Goal: Task Accomplishment & Management: Use online tool/utility

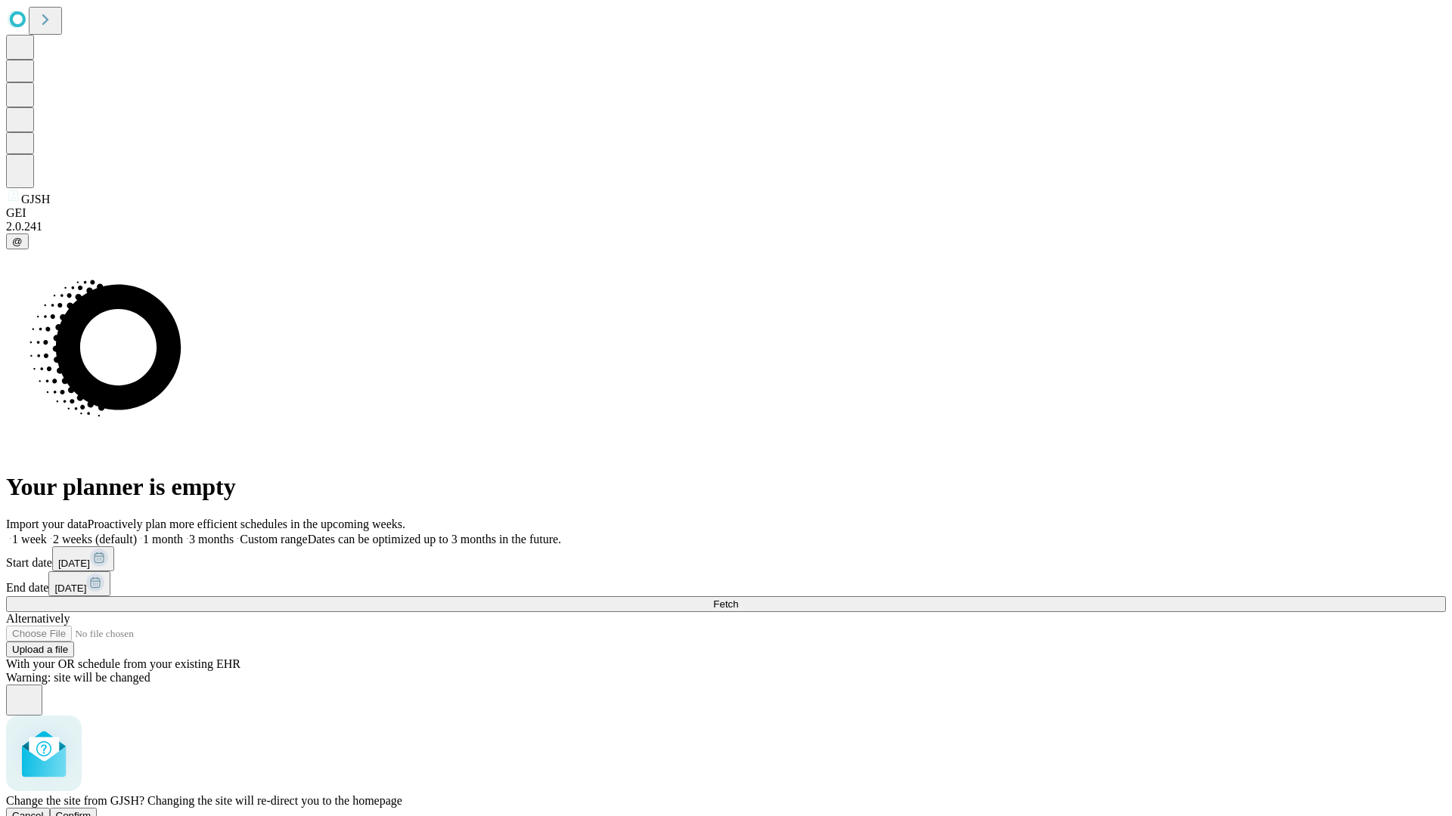
click at [91, 810] on span "Confirm" at bounding box center [74, 815] width 36 height 11
click at [47, 533] on label "1 week" at bounding box center [26, 539] width 41 height 13
click at [738, 599] on span "Fetch" at bounding box center [725, 604] width 25 height 11
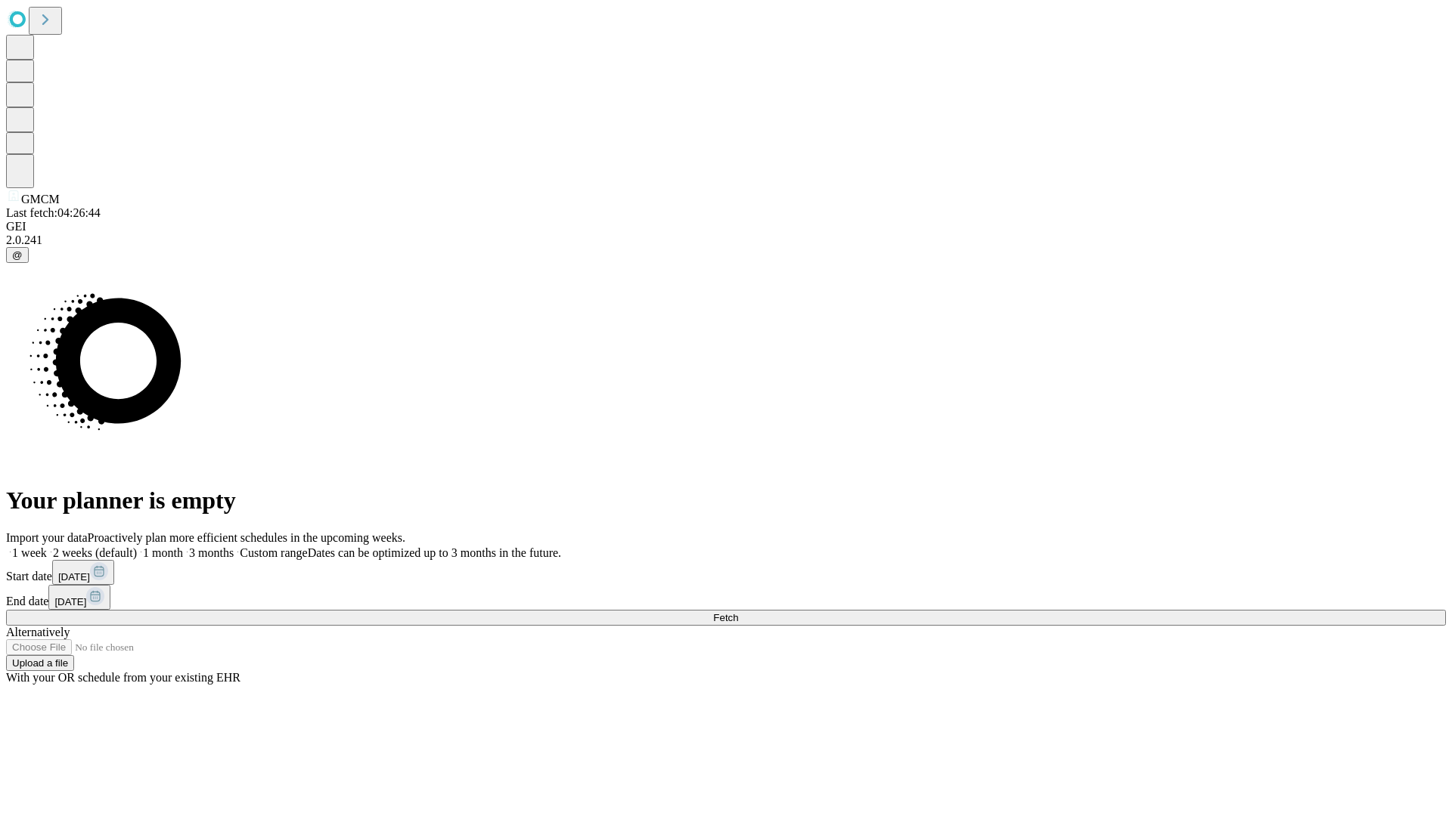
click at [47, 547] on label "1 week" at bounding box center [26, 553] width 41 height 13
click at [738, 612] on span "Fetch" at bounding box center [725, 617] width 25 height 11
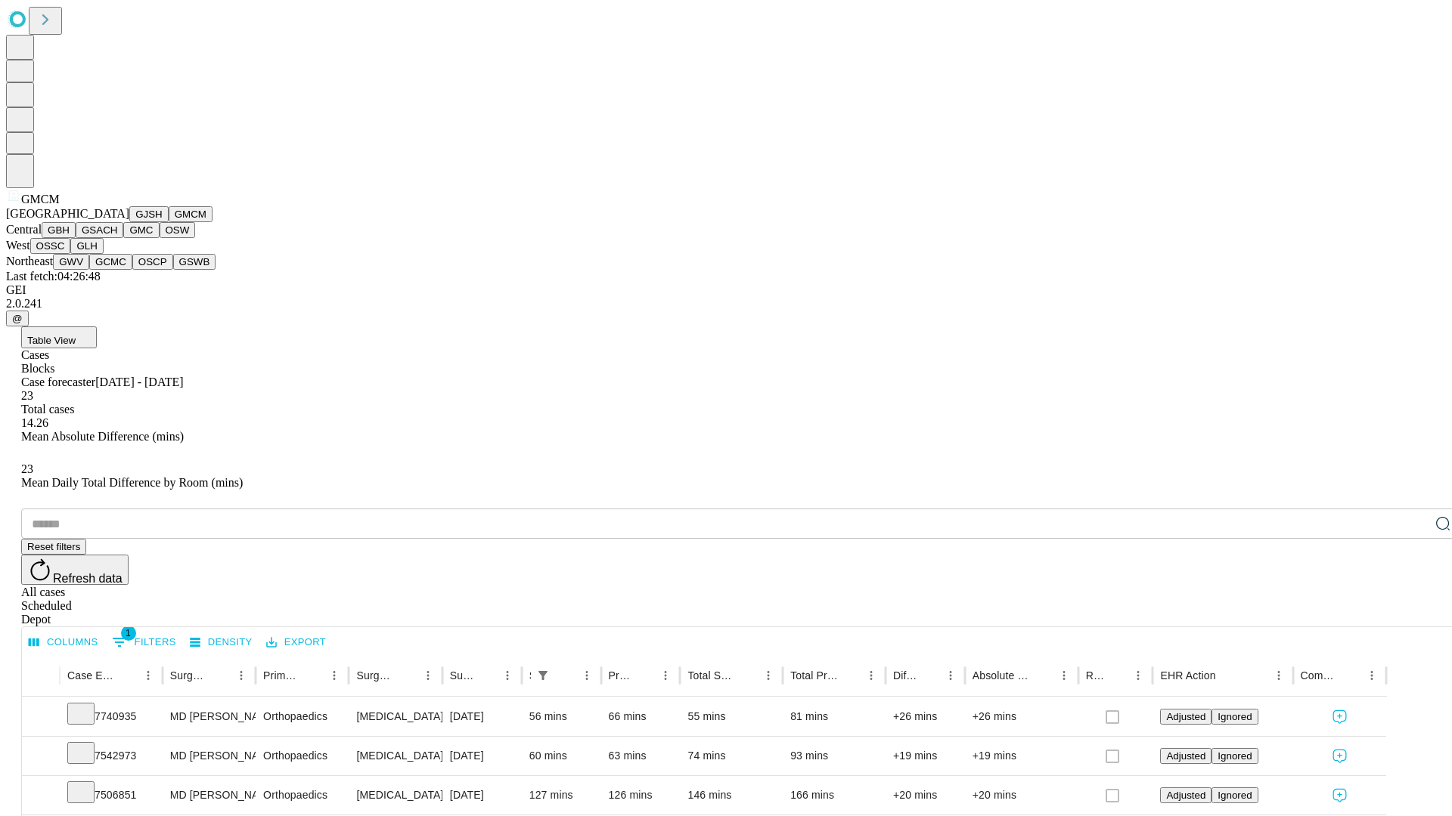
click at [76, 238] on button "GBH" at bounding box center [59, 230] width 34 height 16
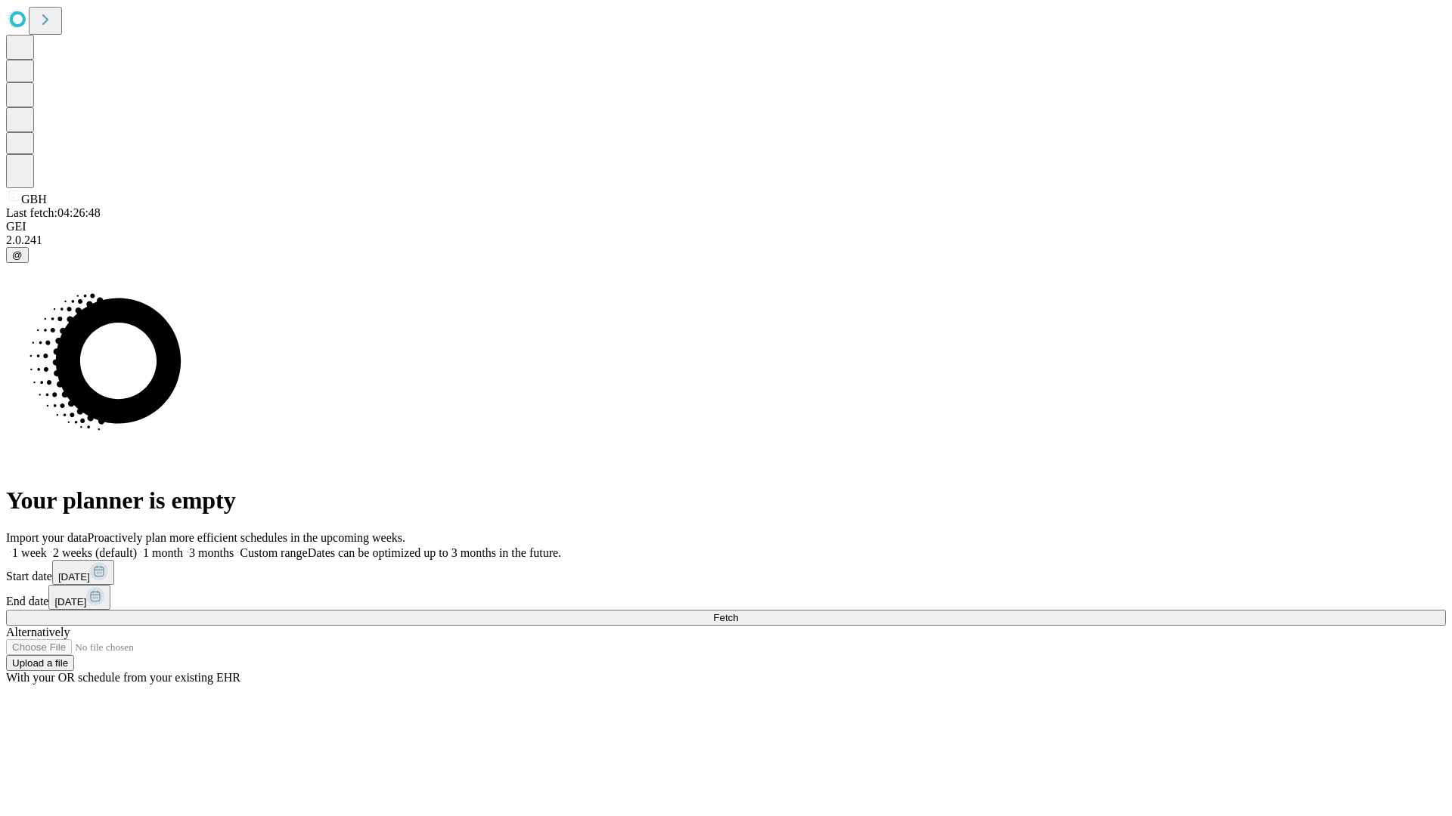
click at [47, 547] on label "1 week" at bounding box center [26, 553] width 41 height 13
click at [738, 612] on span "Fetch" at bounding box center [725, 617] width 25 height 11
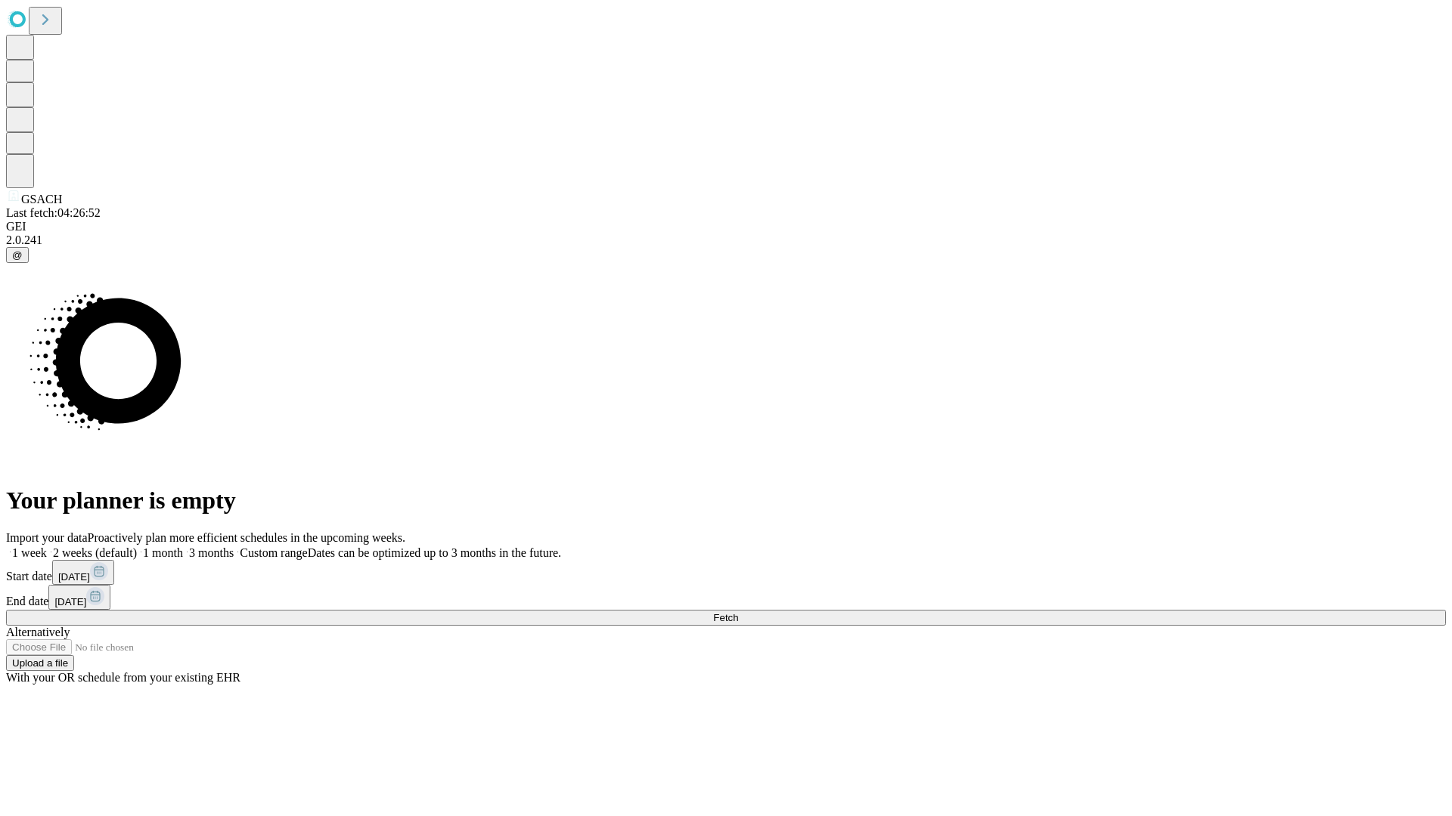
click at [738, 612] on span "Fetch" at bounding box center [725, 617] width 25 height 11
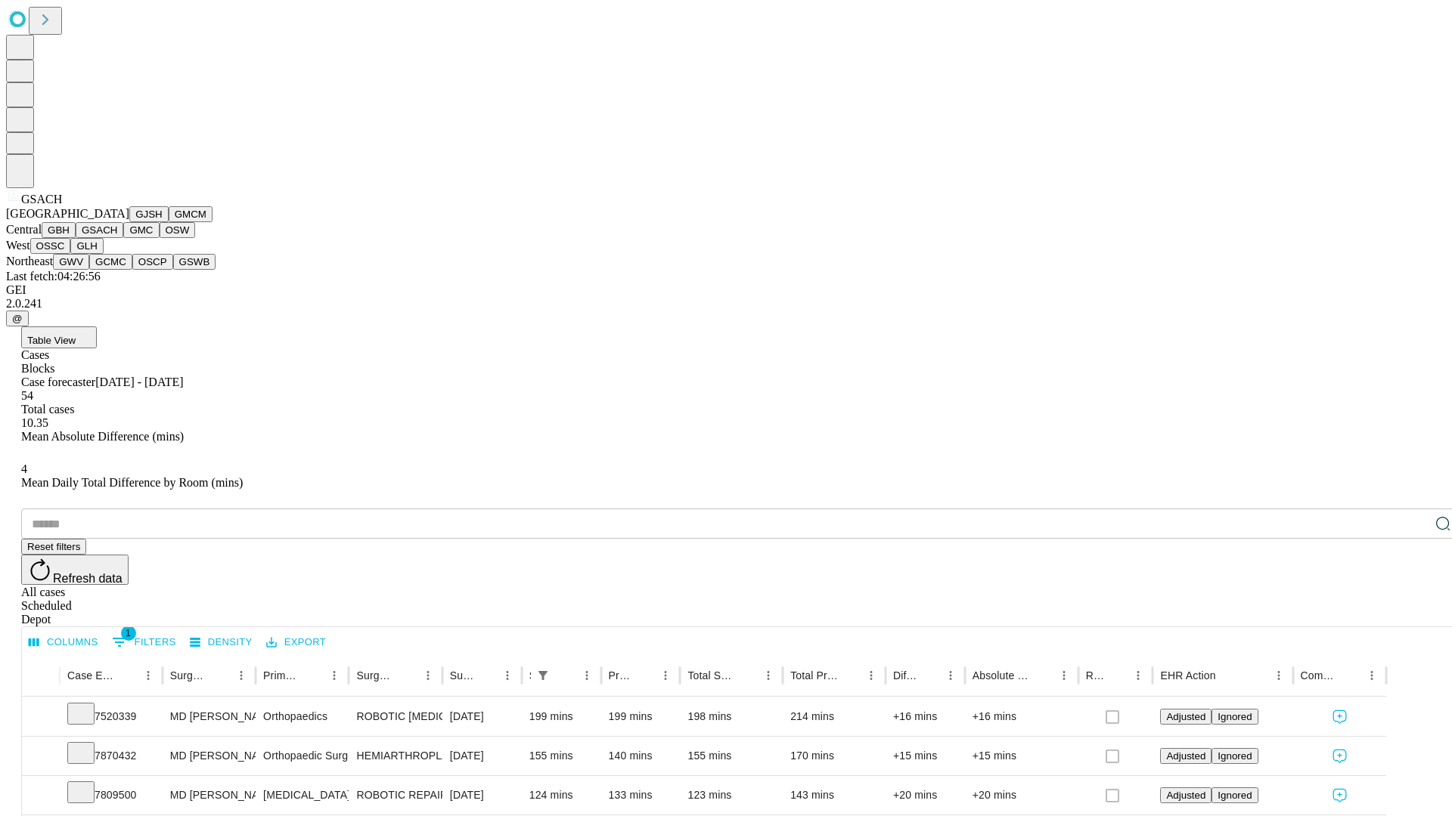
click at [123, 238] on button "GMC" at bounding box center [141, 230] width 36 height 16
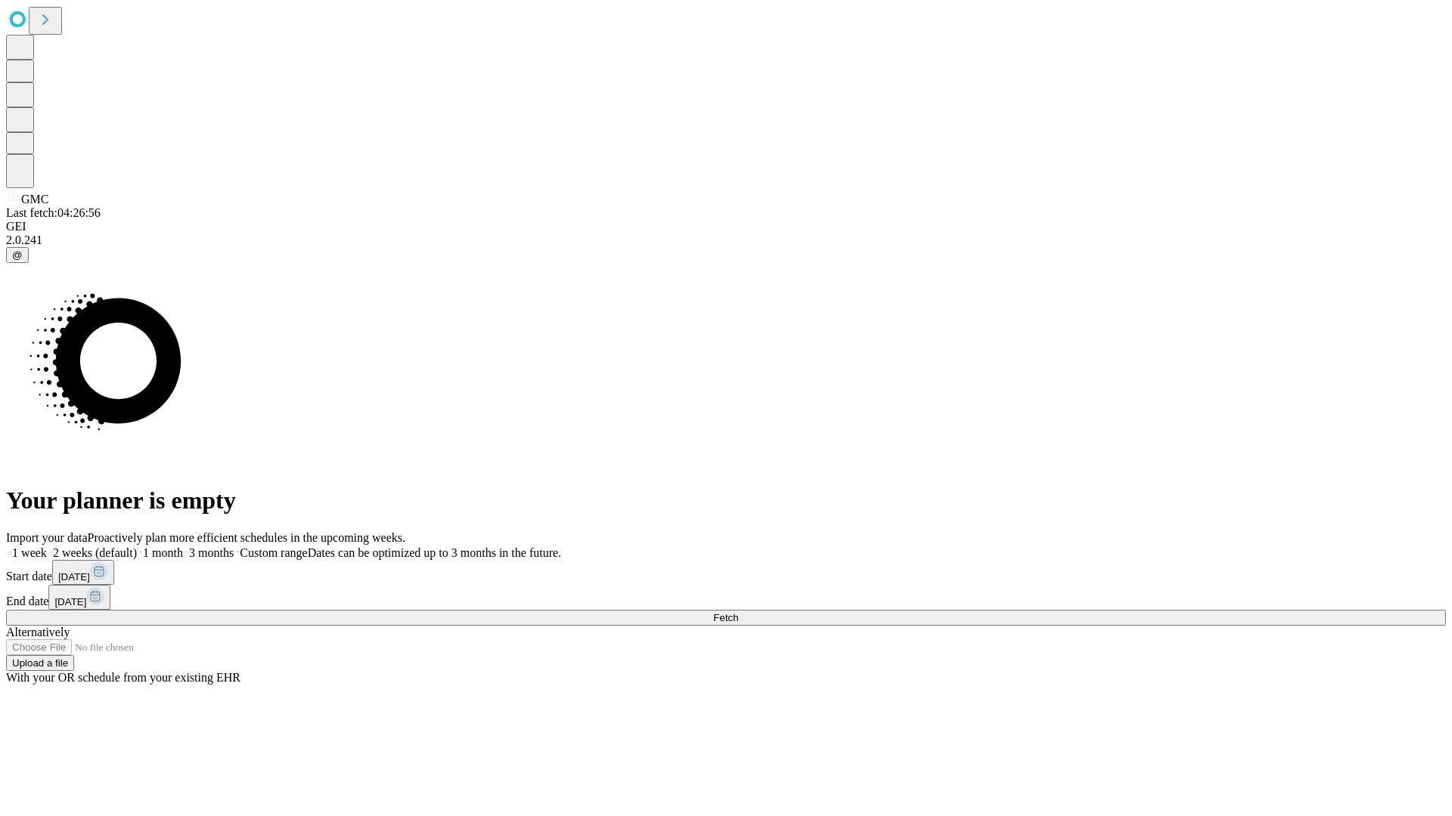
click at [47, 547] on label "1 week" at bounding box center [26, 553] width 41 height 13
click at [738, 612] on span "Fetch" at bounding box center [725, 617] width 25 height 11
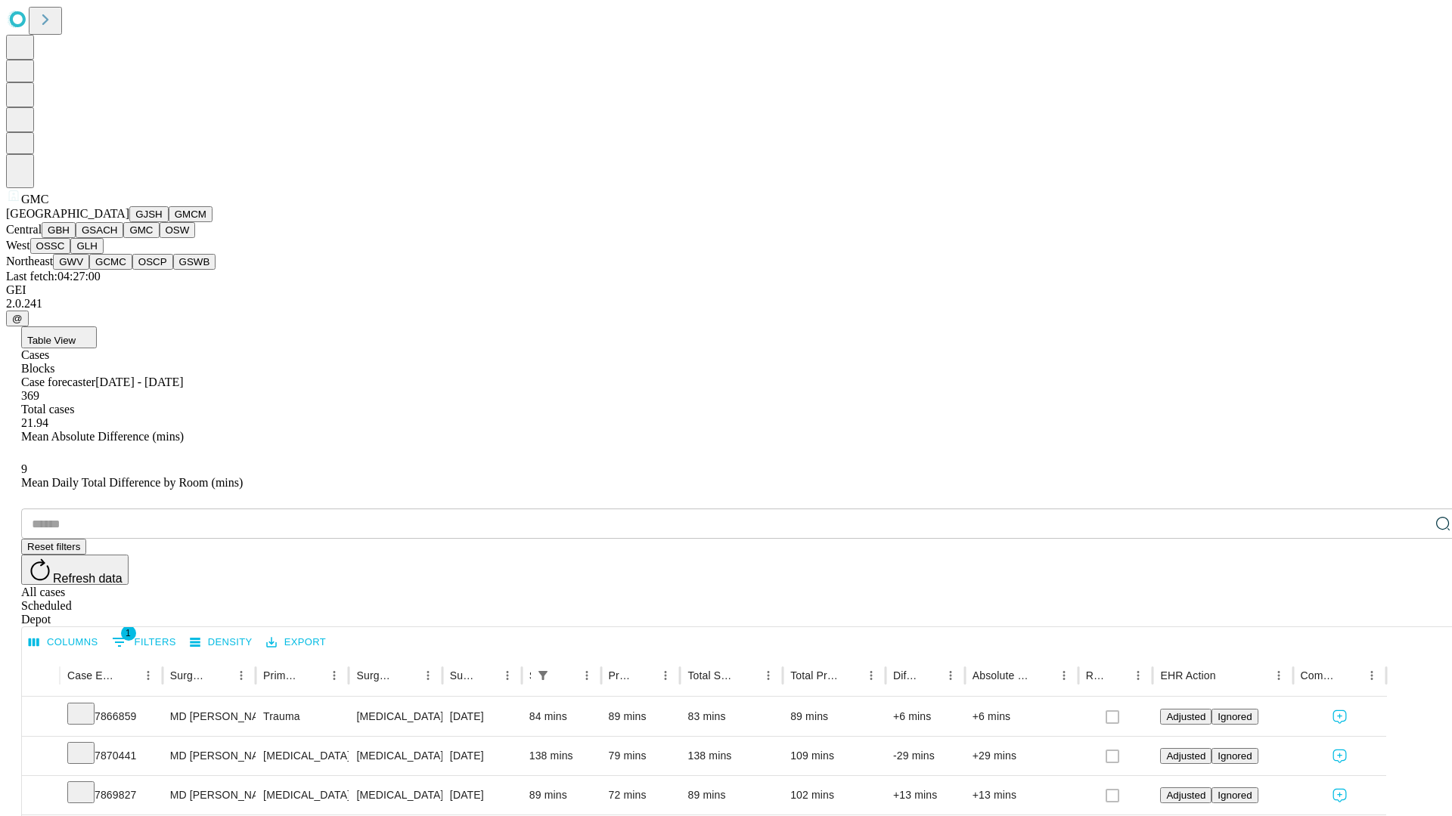
click at [160, 238] on button "OSW" at bounding box center [178, 230] width 36 height 16
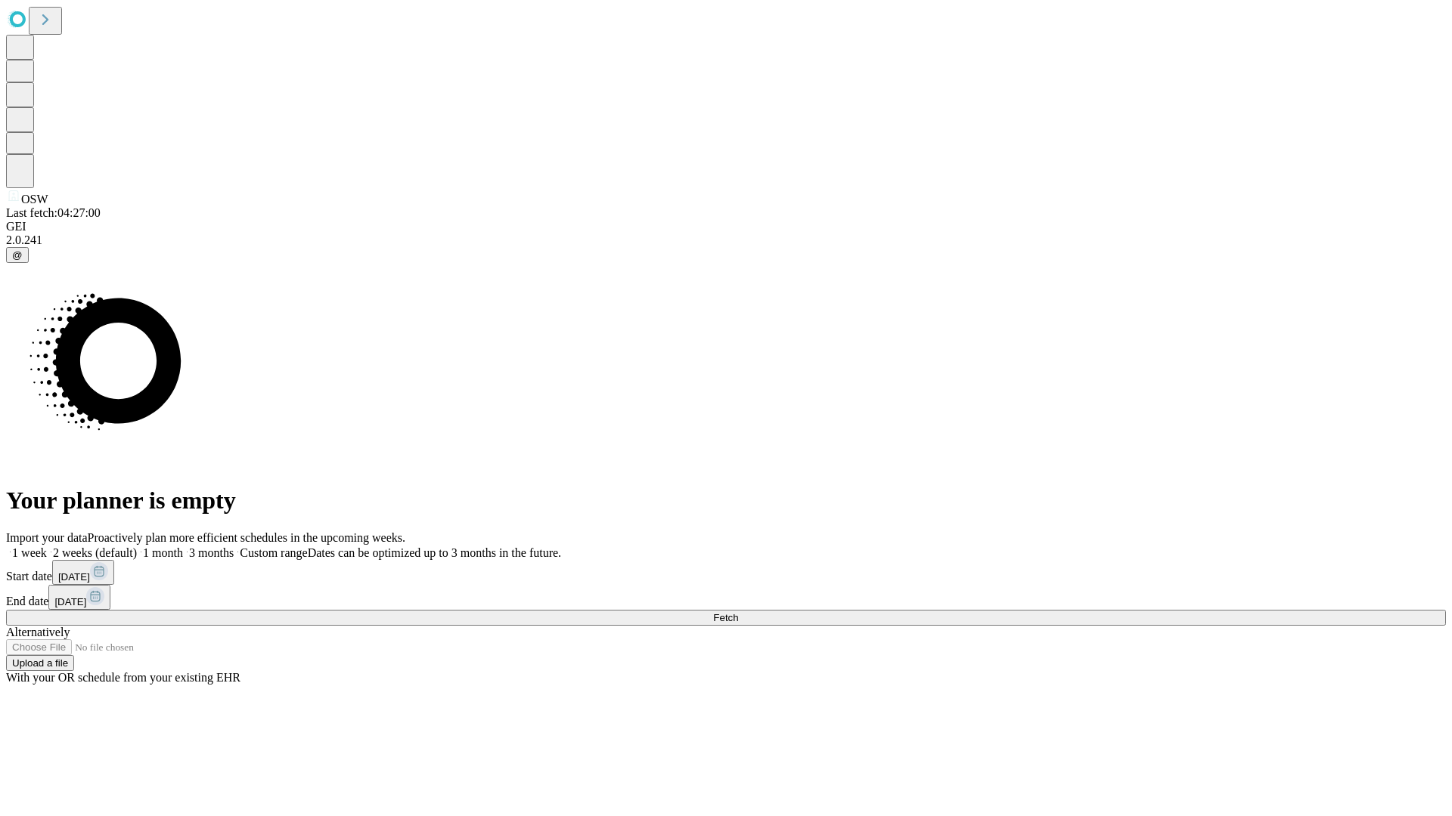
click at [47, 547] on label "1 week" at bounding box center [26, 553] width 41 height 13
click at [738, 612] on span "Fetch" at bounding box center [725, 617] width 25 height 11
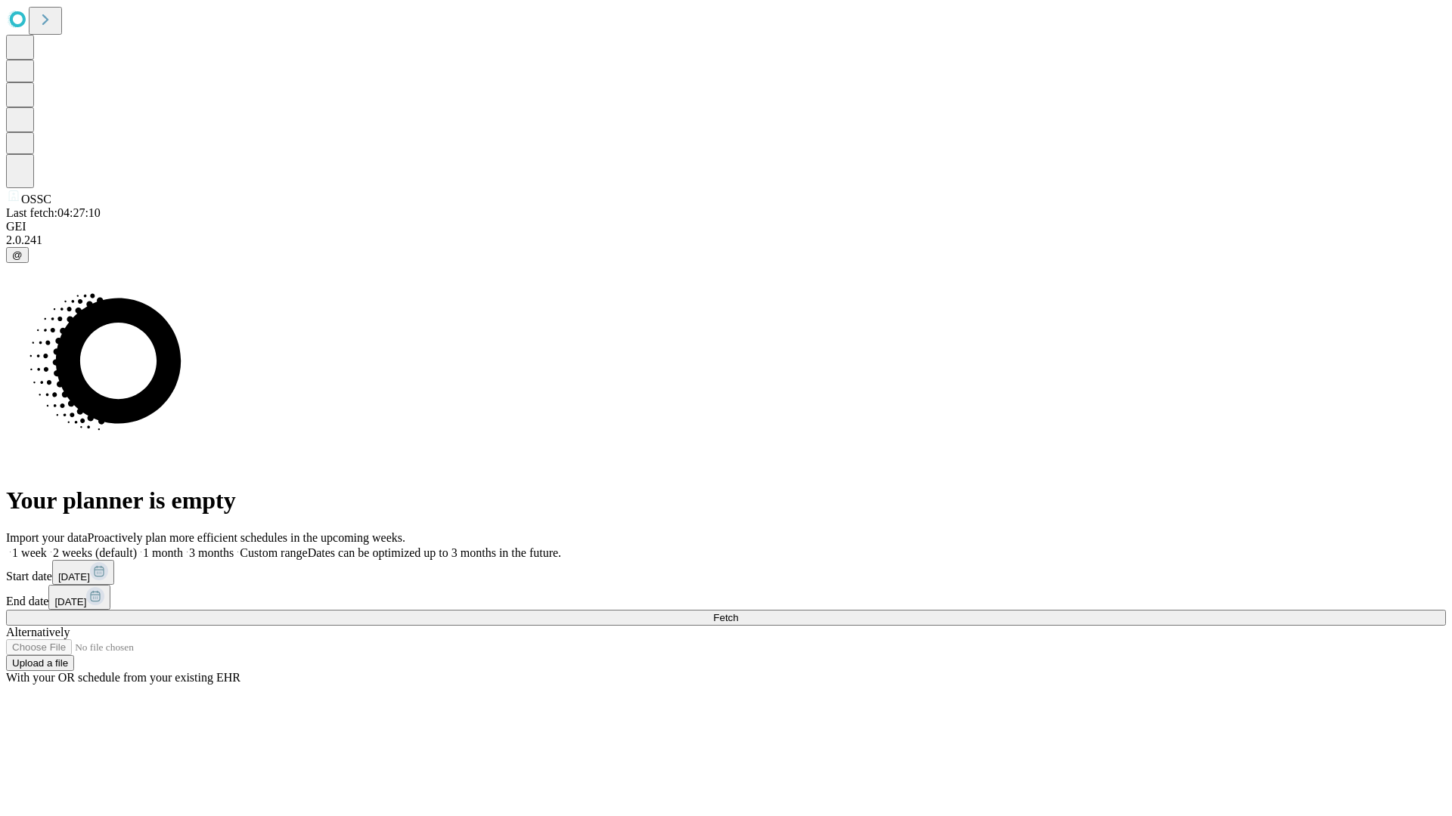
click at [738, 612] on span "Fetch" at bounding box center [725, 617] width 25 height 11
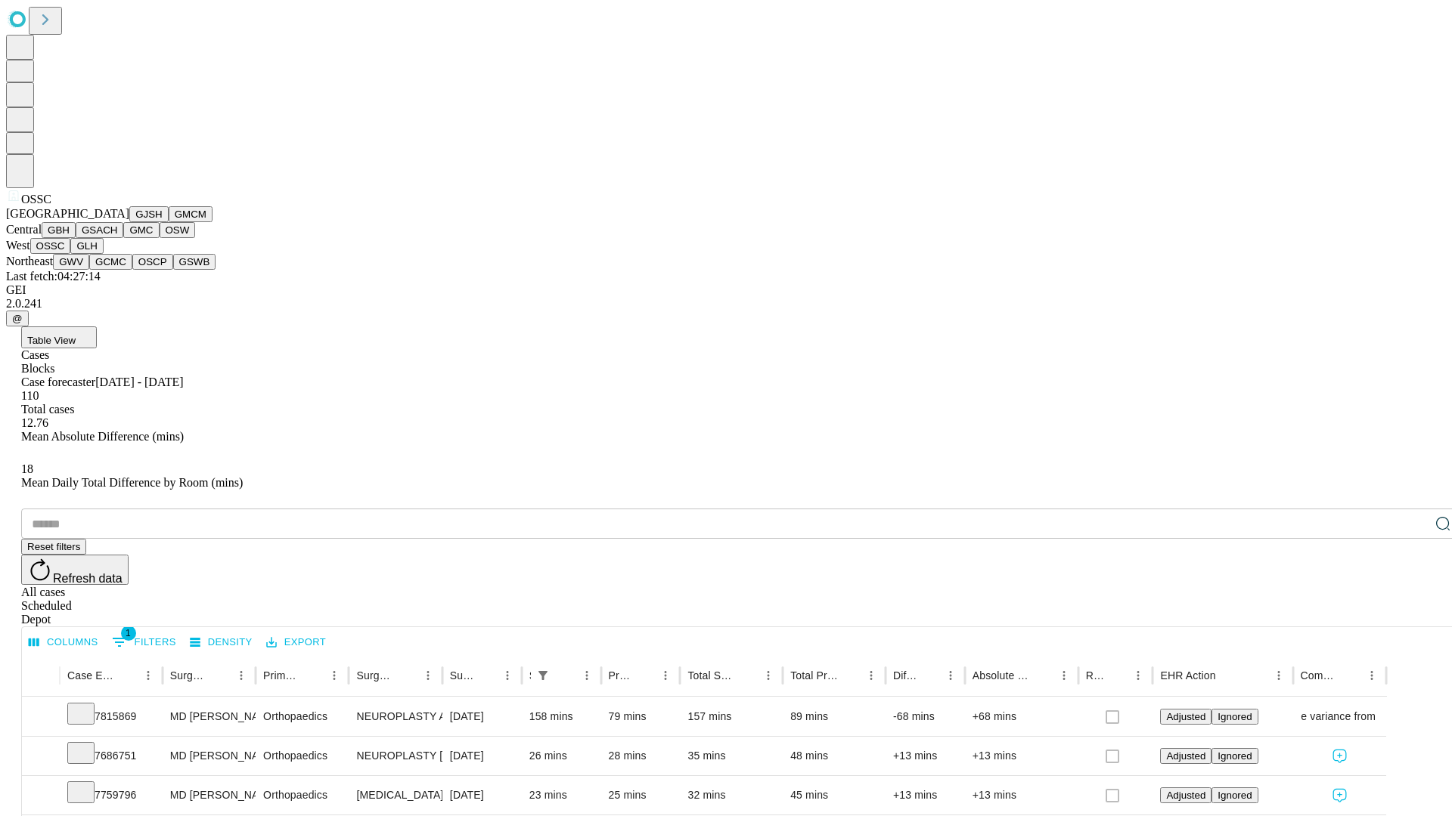
click at [103, 254] on button "GLH" at bounding box center [86, 246] width 33 height 16
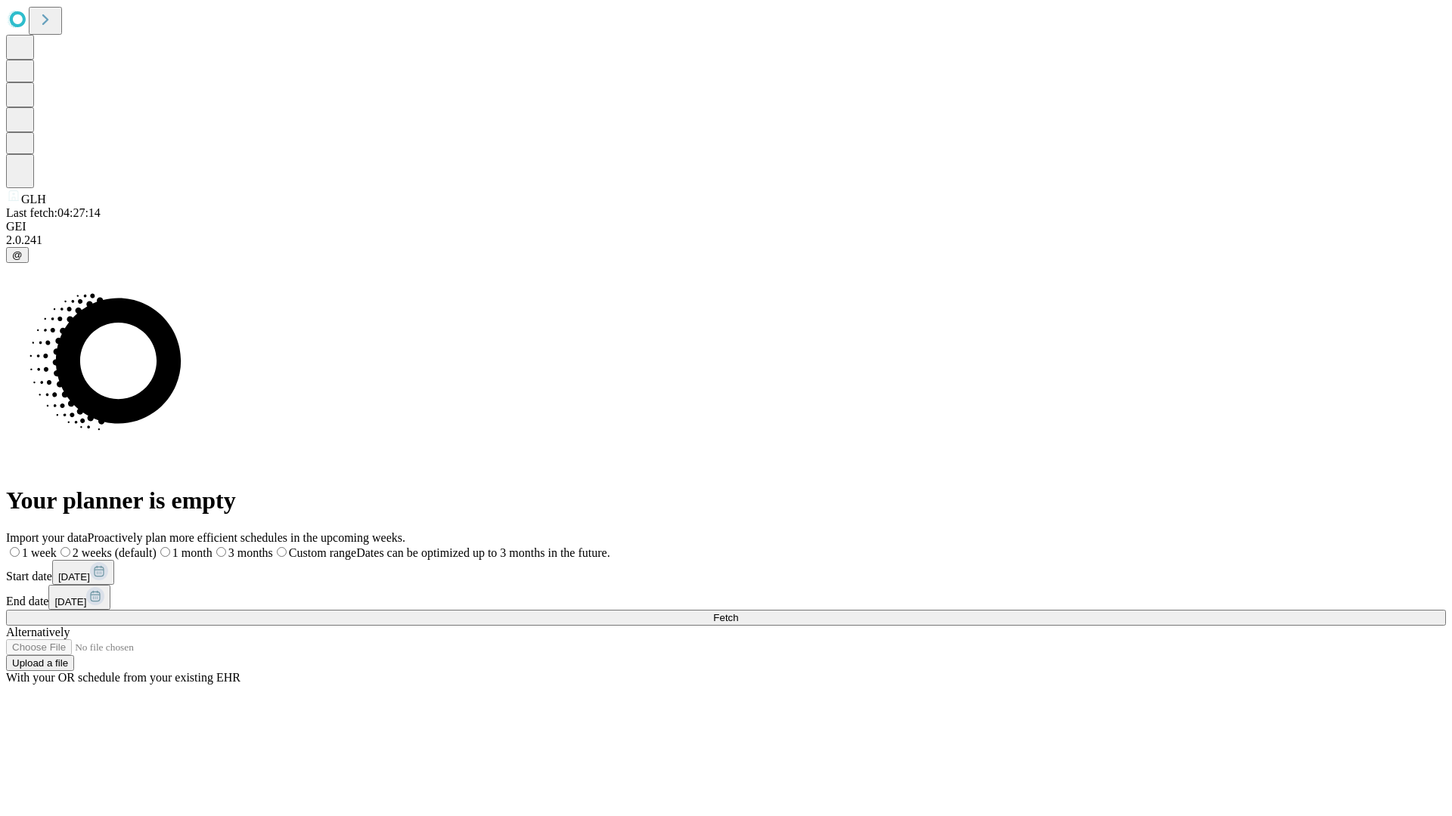
click at [57, 547] on label "1 week" at bounding box center [31, 553] width 51 height 13
click at [738, 612] on span "Fetch" at bounding box center [725, 617] width 25 height 11
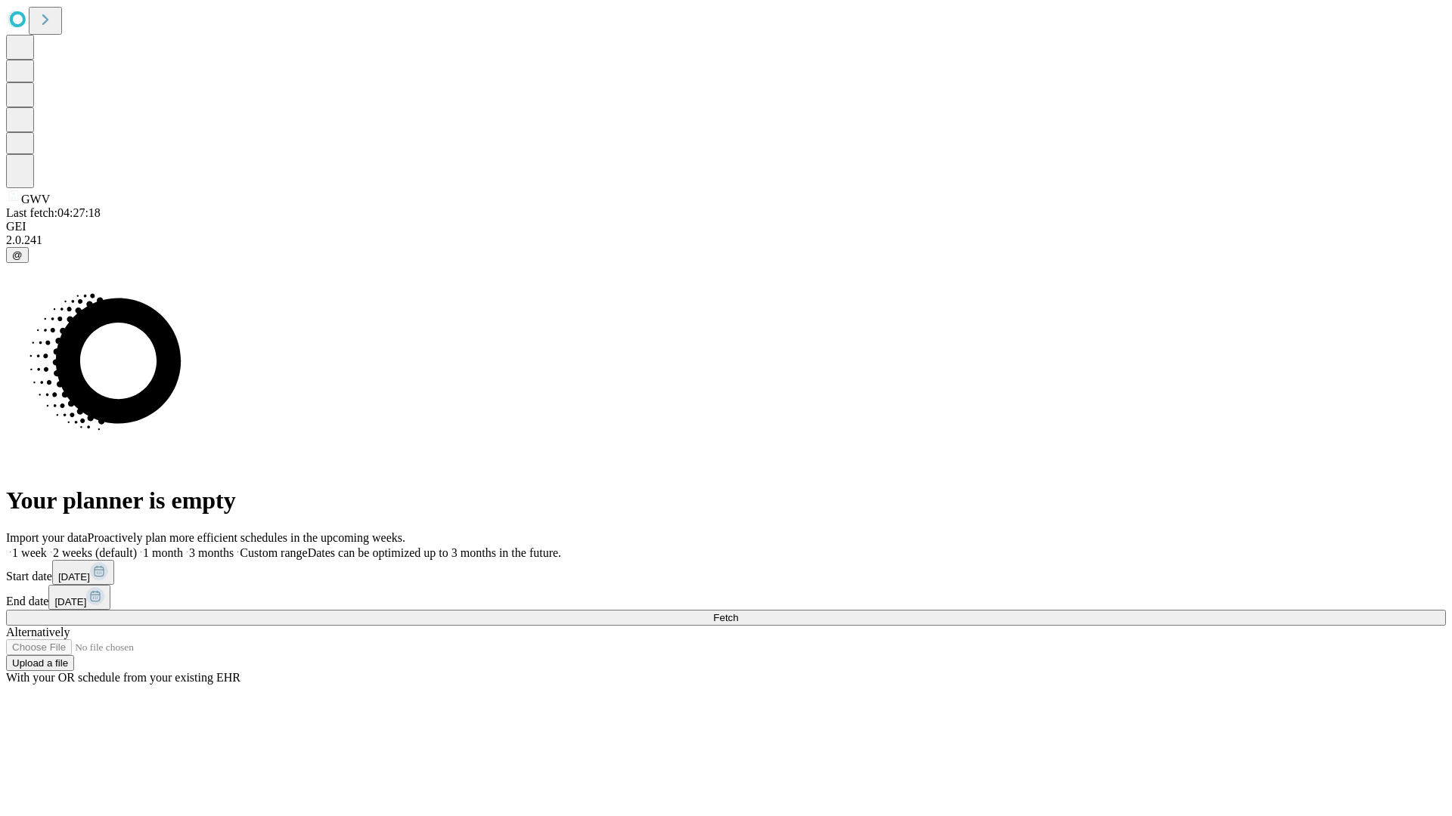
click at [47, 547] on label "1 week" at bounding box center [26, 553] width 41 height 13
click at [738, 612] on span "Fetch" at bounding box center [725, 617] width 25 height 11
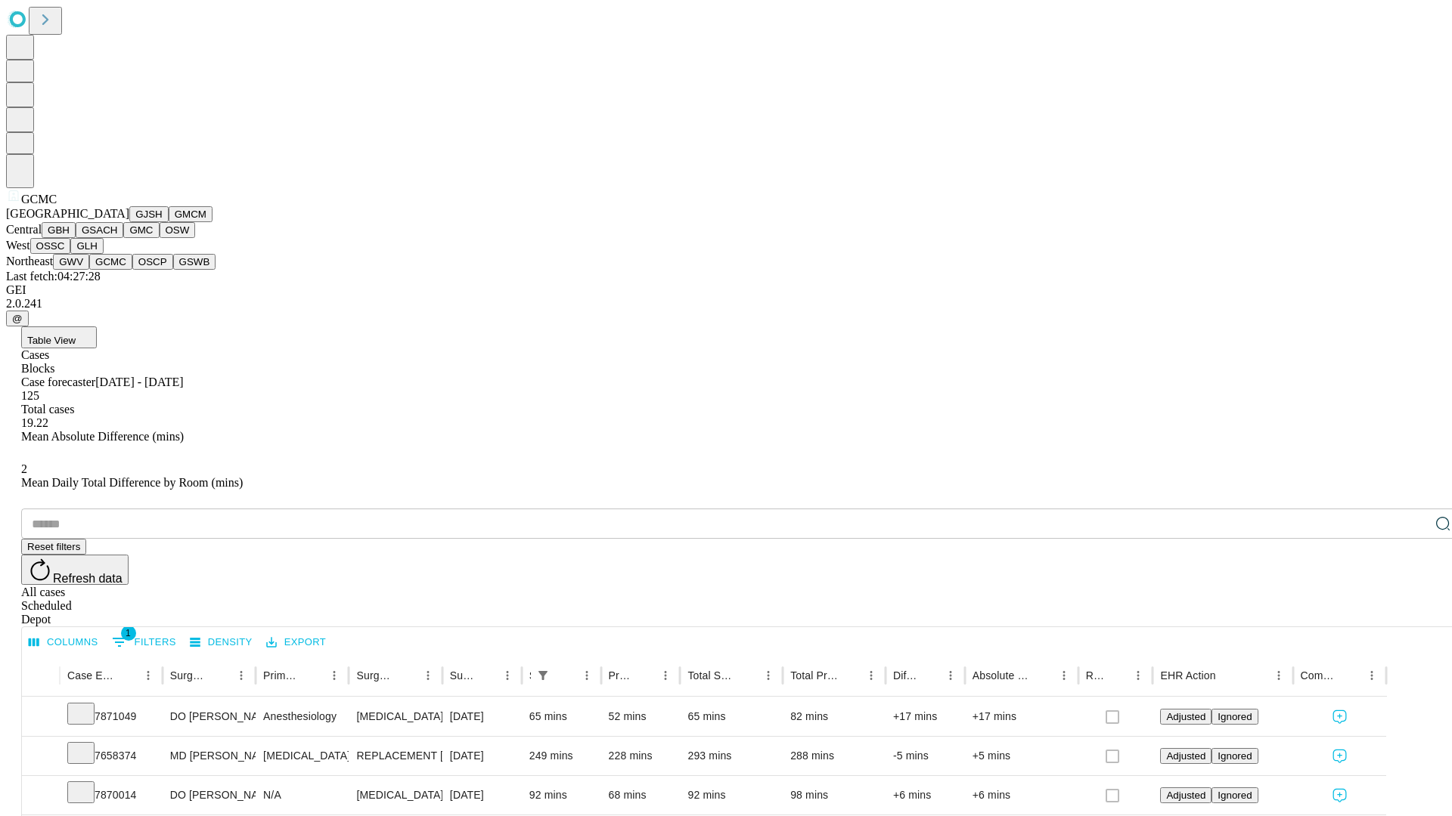
click at [132, 270] on button "OSCP" at bounding box center [152, 262] width 41 height 16
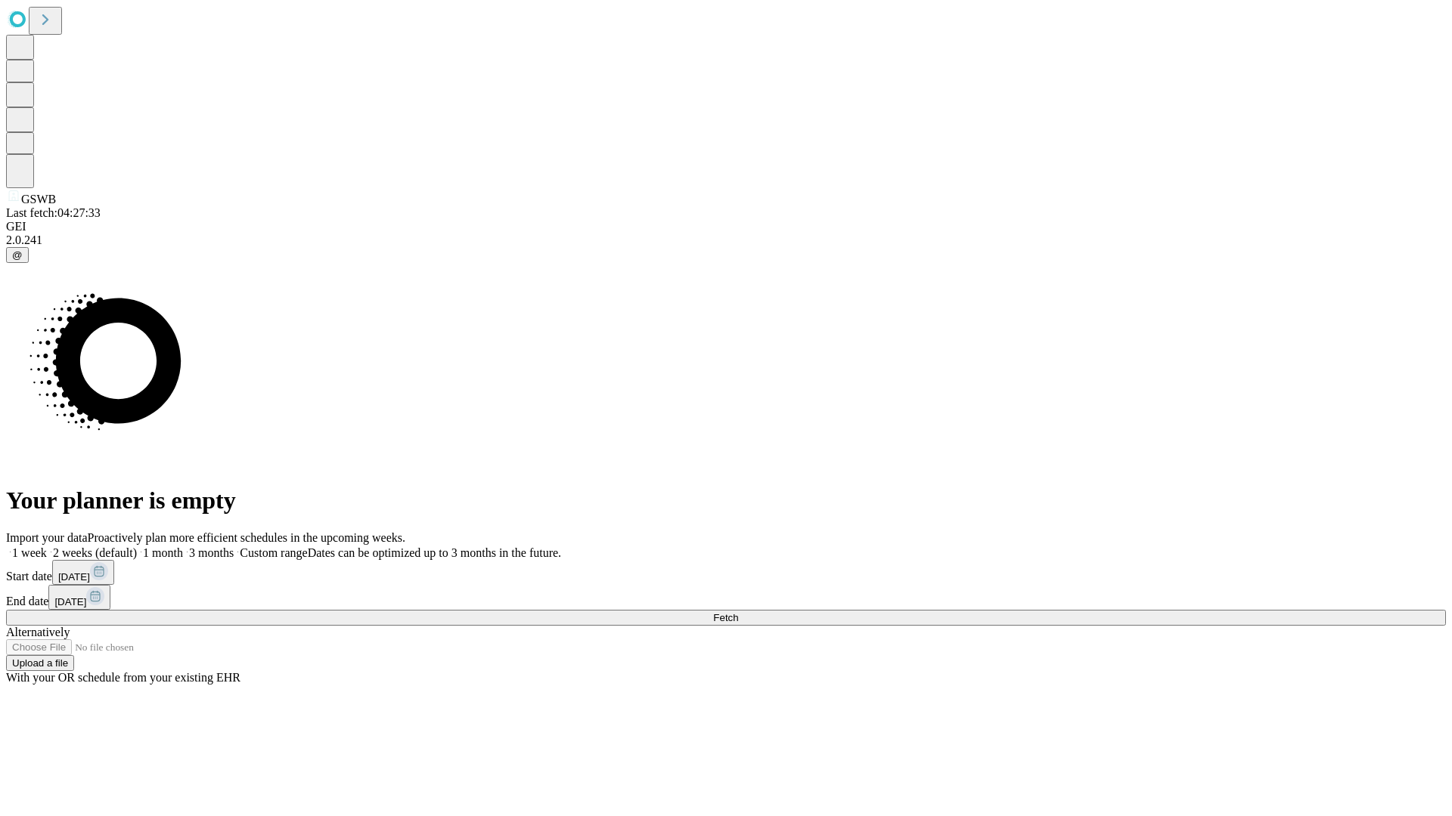
click at [47, 547] on label "1 week" at bounding box center [26, 553] width 41 height 13
click at [738, 612] on span "Fetch" at bounding box center [725, 617] width 25 height 11
